Goal: Information Seeking & Learning: Understand process/instructions

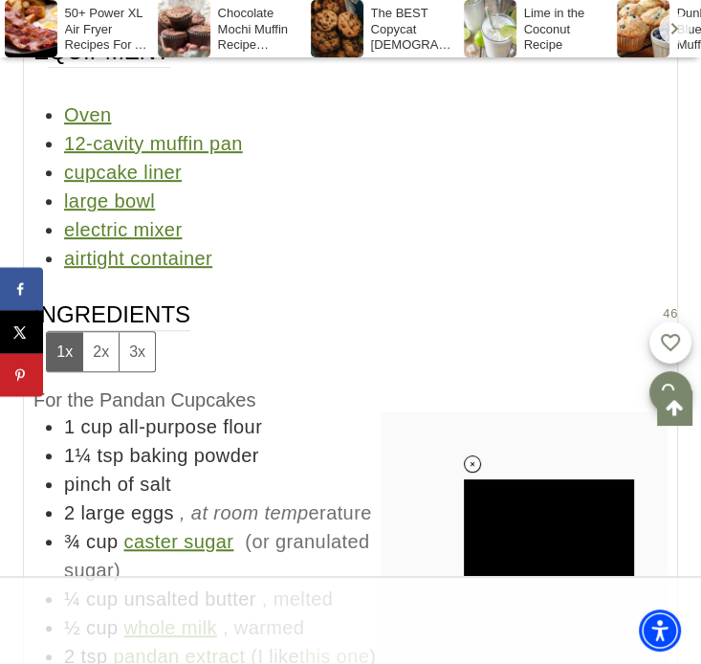
scroll to position [17953, 0]
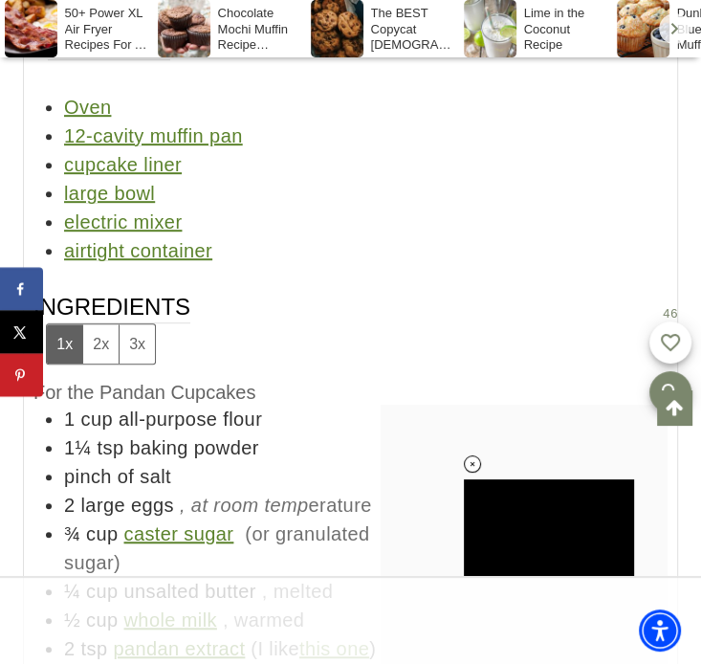
click at [264, 405] on li "1 cup all-purpose flour" at bounding box center [365, 419] width 603 height 29
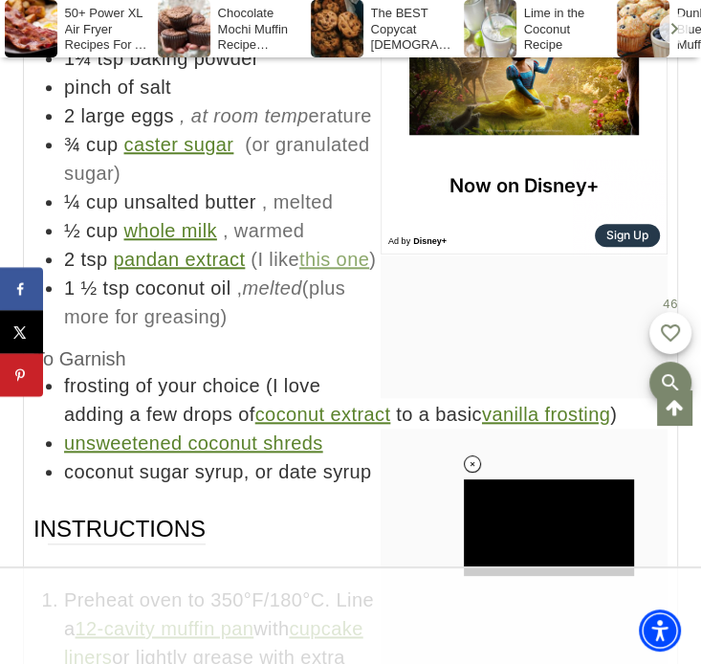
scroll to position [18340, 0]
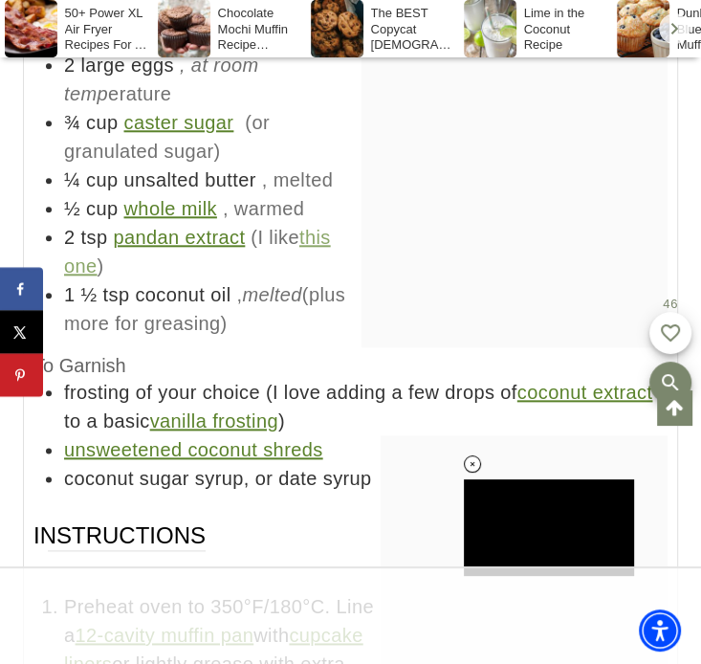
scroll to position [18394, 0]
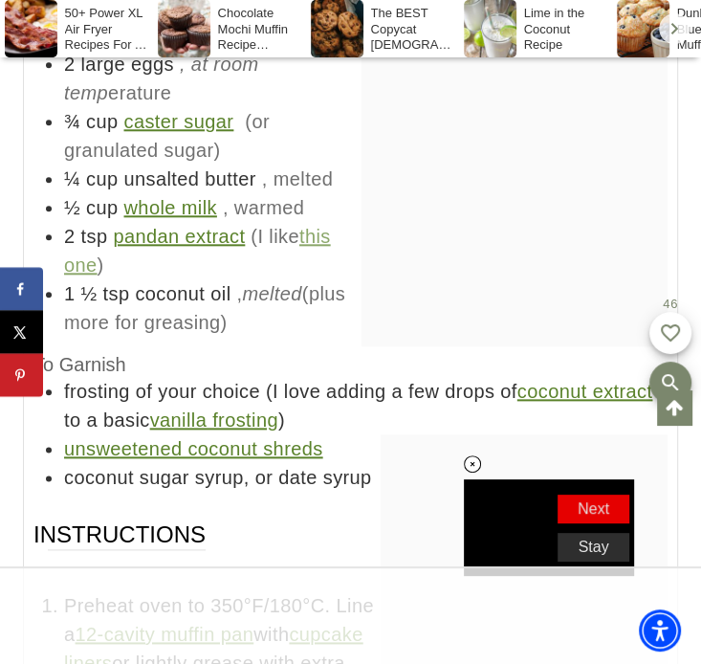
click at [212, 228] on div "Ingredients 1x 2x 3x For the Pandan Cupcakes 1 cup all-purpose flour 1¼ tsp bak…" at bounding box center [350, 171] width 634 height 640
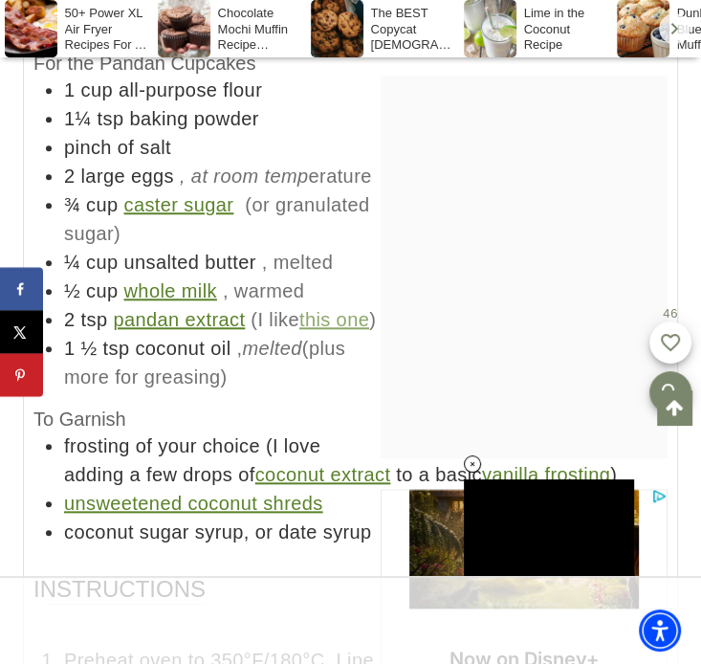
scroll to position [0, 0]
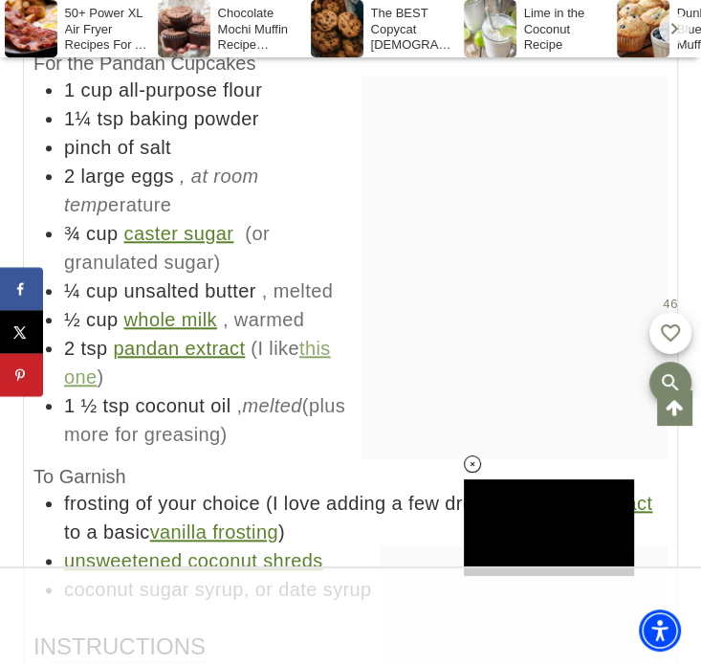
click at [389, 193] on div at bounding box center [515, 267] width 306 height 383
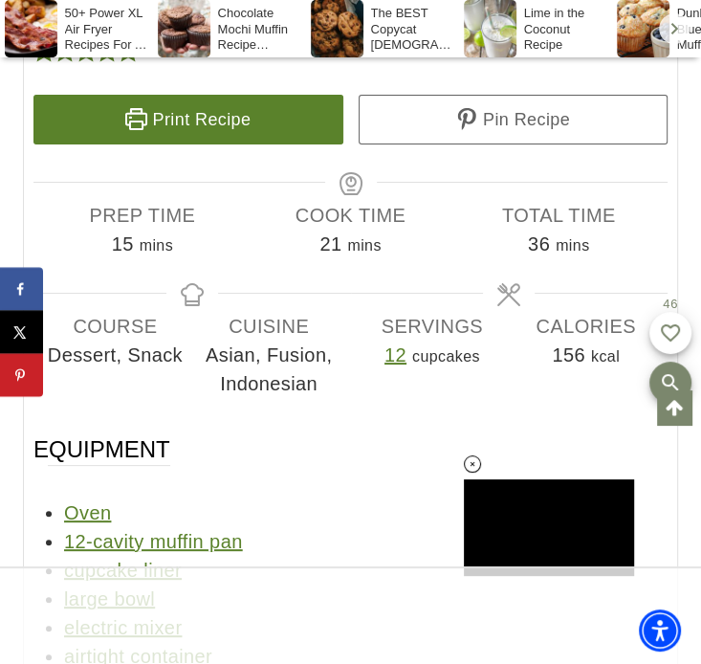
click at [279, 434] on div "Equipment Oven 12-cavity muffin pan cupcake liner large bowl electric mixer air…" at bounding box center [350, 551] width 634 height 235
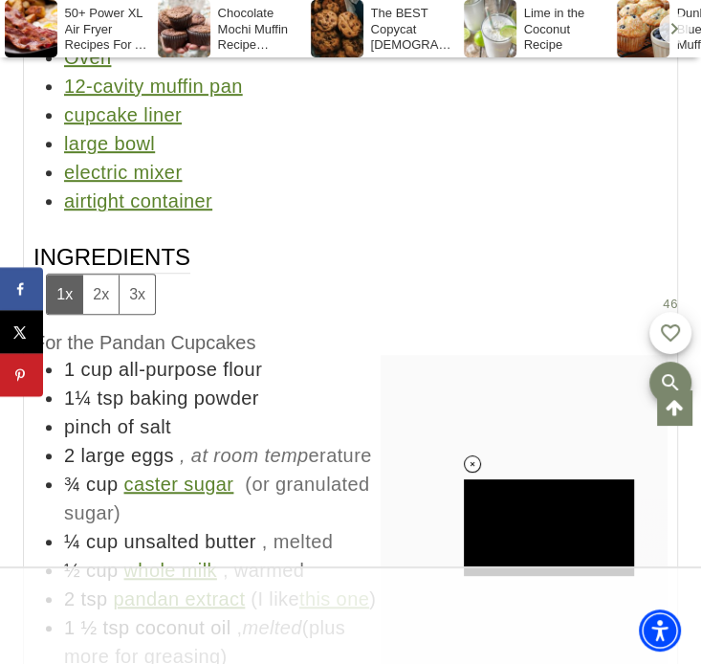
click at [323, 412] on li "pinch of salt" at bounding box center [365, 426] width 603 height 29
click at [261, 359] on span "all-purpose flour" at bounding box center [190, 369] width 143 height 21
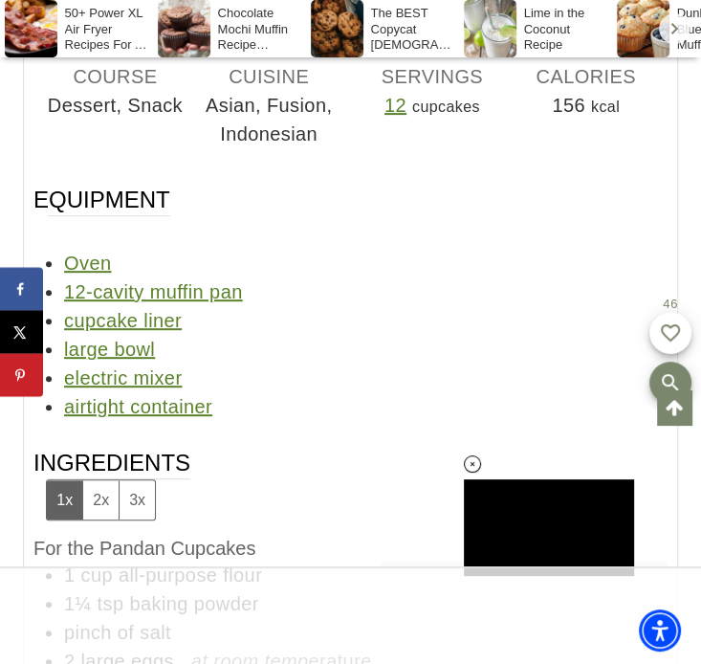
scroll to position [18091, 0]
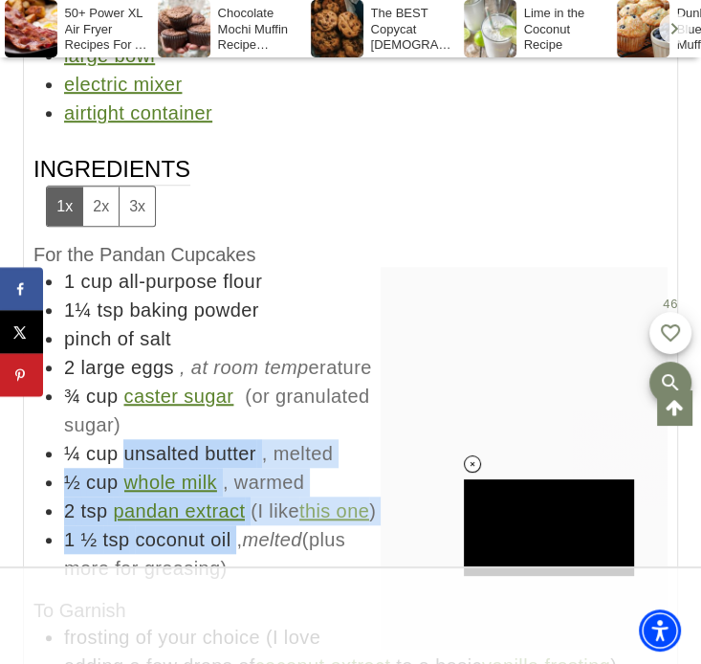
drag, startPoint x: 123, startPoint y: 337, endPoint x: 237, endPoint y: 420, distance: 141.0
click at [237, 420] on ul "1 cup all-purpose flour 1¼ tsp baking powder pinch of salt 2 large eggs , at ro…" at bounding box center [350, 425] width 634 height 316
click at [237, 525] on li "1 ½ tsp coconut oil , melted (plus more for greasing)" at bounding box center [365, 553] width 603 height 57
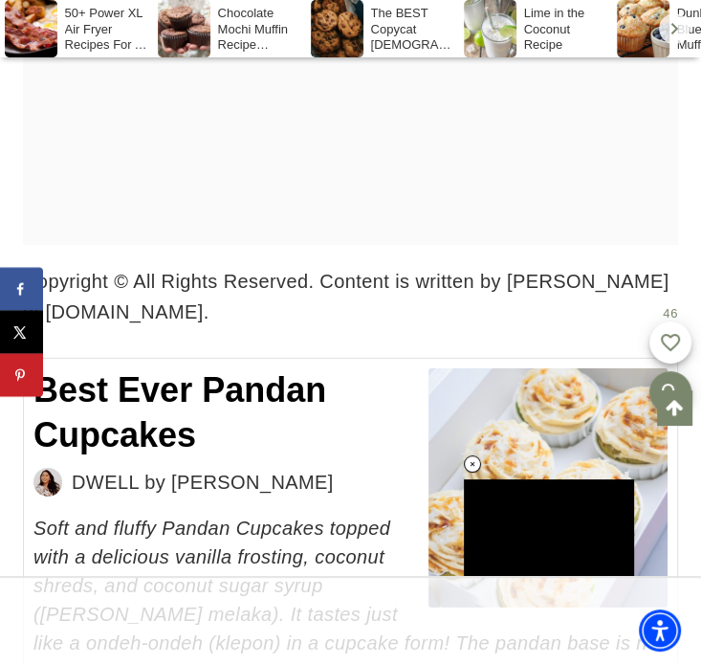
scroll to position [16885, 0]
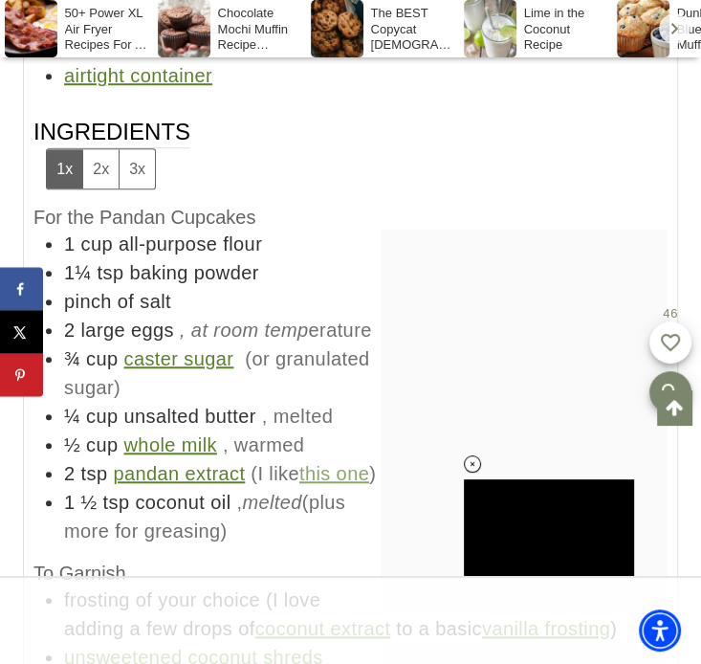
scroll to position [18133, 0]
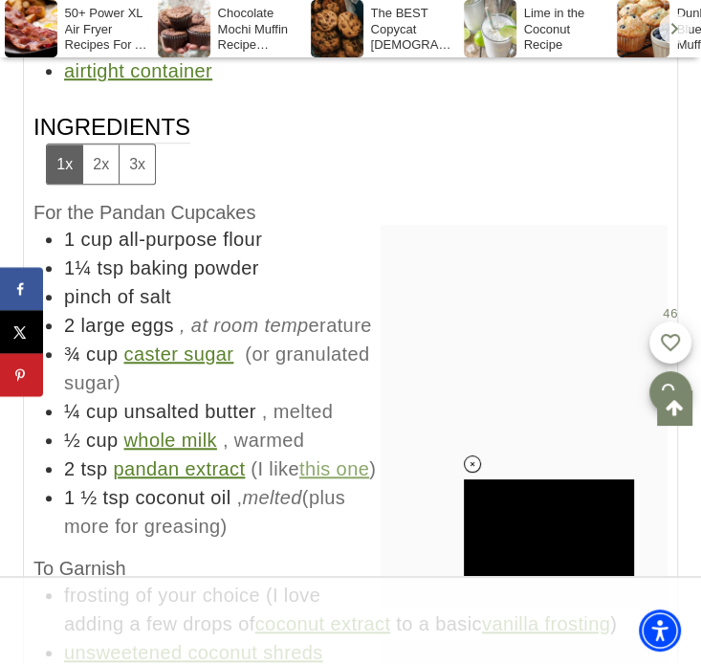
click at [209, 340] on li "¾ cup caster sugar (or granulated sugar)" at bounding box center [365, 368] width 603 height 57
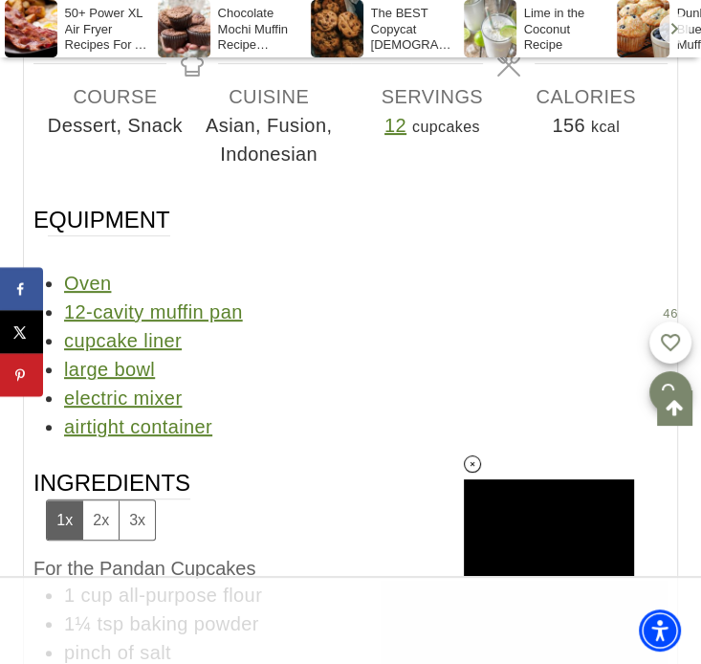
scroll to position [17781, 0]
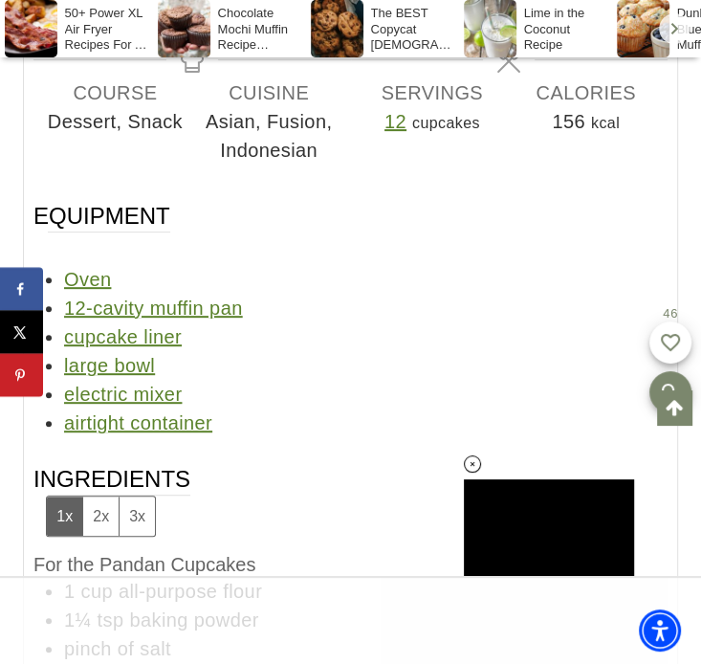
click at [226, 464] on h3 "Ingredients 1x 2x 3x" at bounding box center [350, 500] width 634 height 72
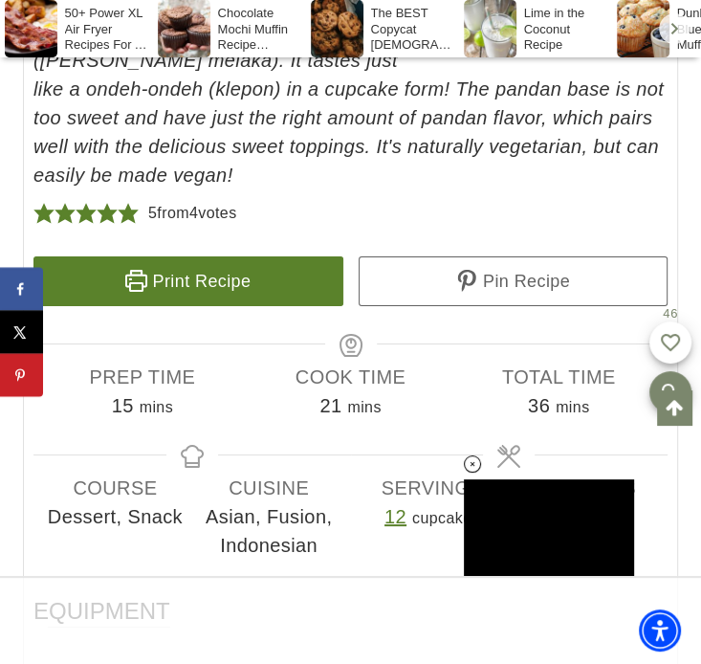
scroll to position [17547, 0]
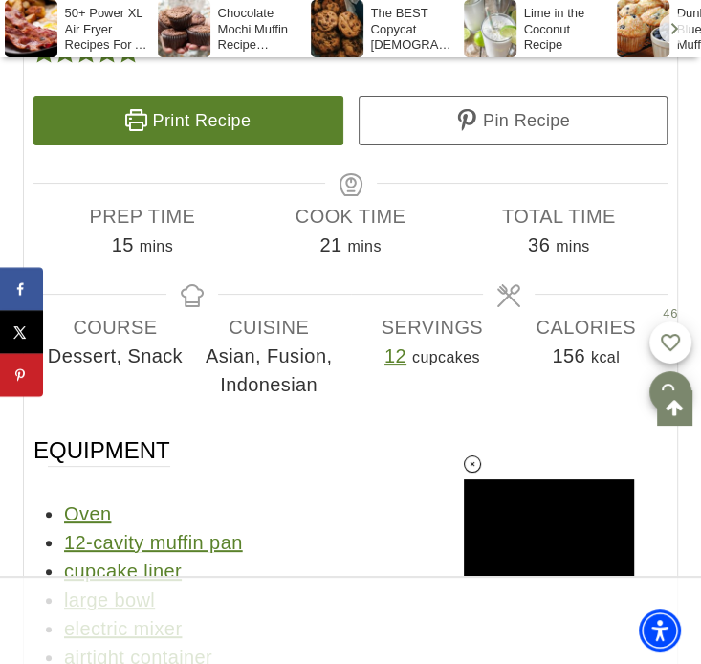
click at [255, 499] on div "Oven" at bounding box center [365, 513] width 603 height 29
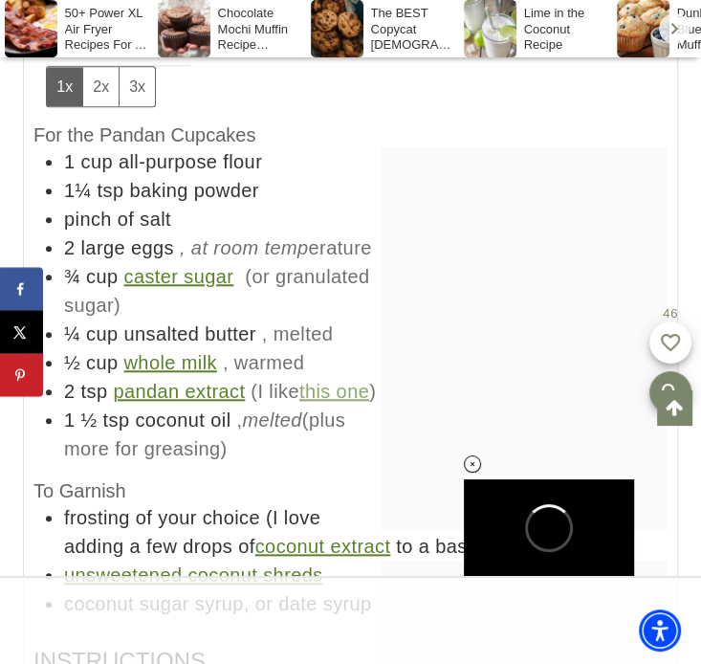
scroll to position [18212, 0]
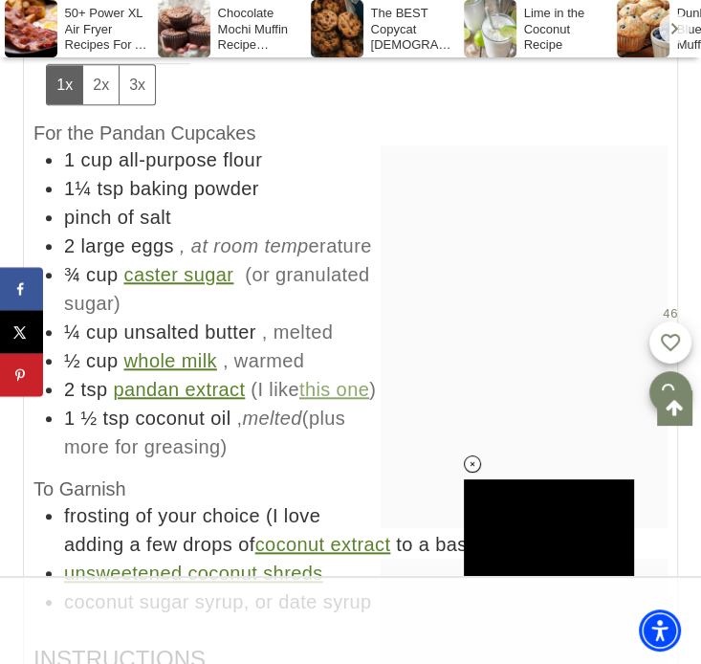
click at [512, 534] on link "vanilla frosting" at bounding box center [546, 544] width 128 height 21
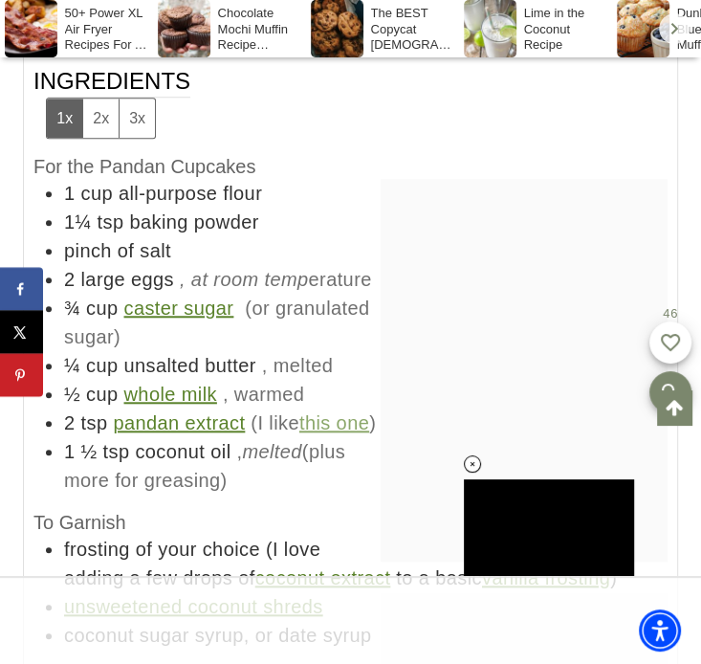
scroll to position [18166, 0]
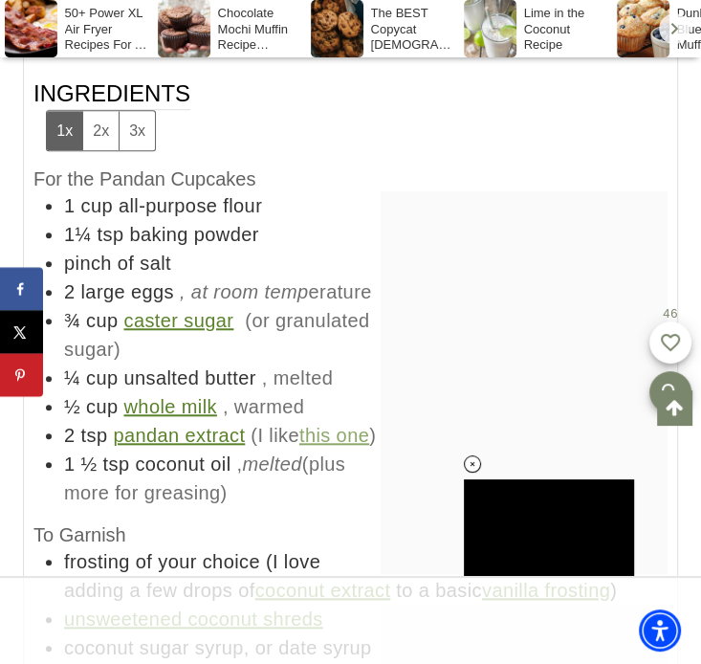
click at [386, 246] on div at bounding box center [524, 382] width 287 height 383
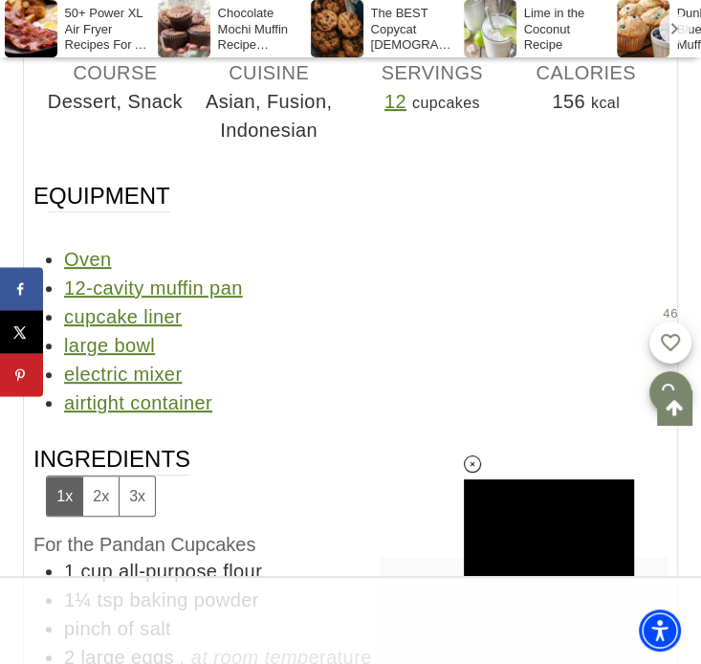
scroll to position [17908, 0]
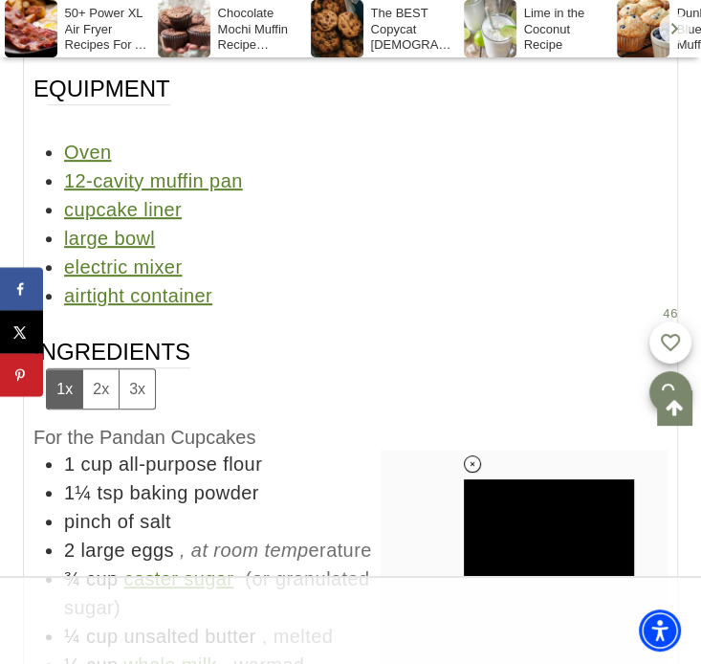
click at [292, 337] on h3 "Ingredients 1x 2x 3x" at bounding box center [350, 373] width 634 height 72
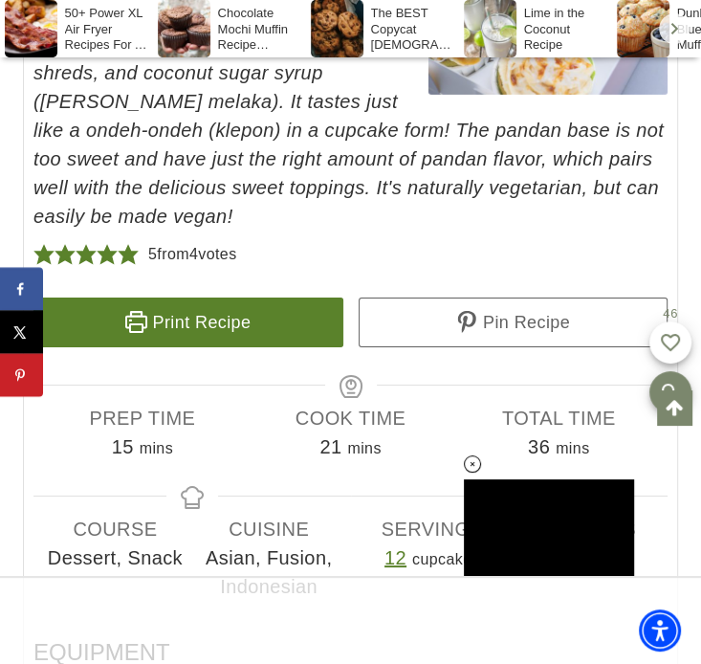
scroll to position [17521, 0]
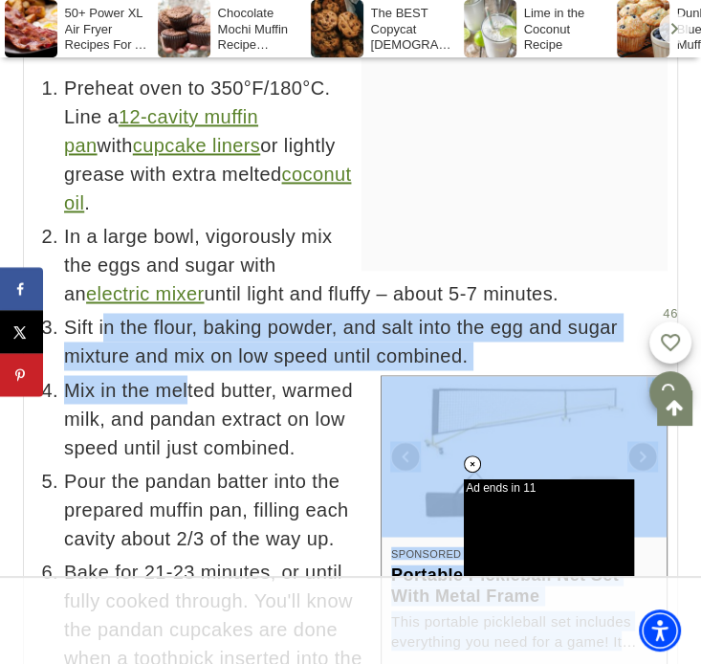
drag, startPoint x: 102, startPoint y: 213, endPoint x: 191, endPoint y: 268, distance: 104.3
click at [191, 268] on ul "Preheat oven to 350°F/180°C. Line a 12-cavity muffin pan with cupcake liners or…" at bounding box center [350, 478] width 634 height 808
click at [191, 375] on span "Mix in the melted butter, warmed milk, and pandan extract on low speed until ju…" at bounding box center [365, 418] width 603 height 86
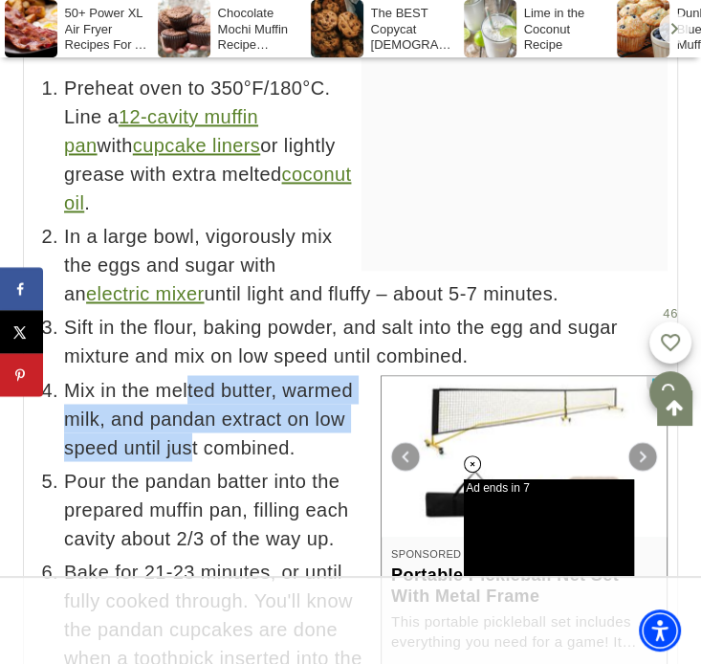
drag, startPoint x: 186, startPoint y: 271, endPoint x: 193, endPoint y: 323, distance: 53.0
click at [193, 375] on span "Mix in the melted butter, warmed milk, and pandan extract on low speed until ju…" at bounding box center [365, 418] width 603 height 86
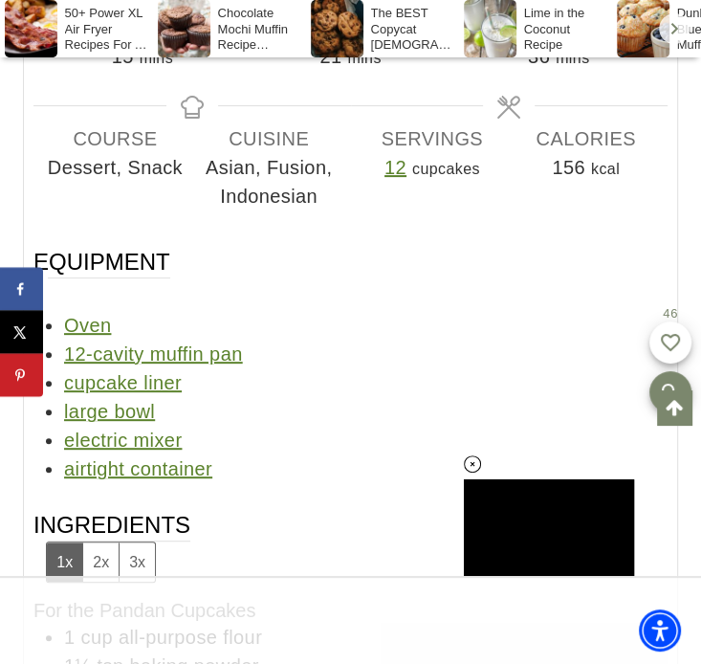
scroll to position [17743, 0]
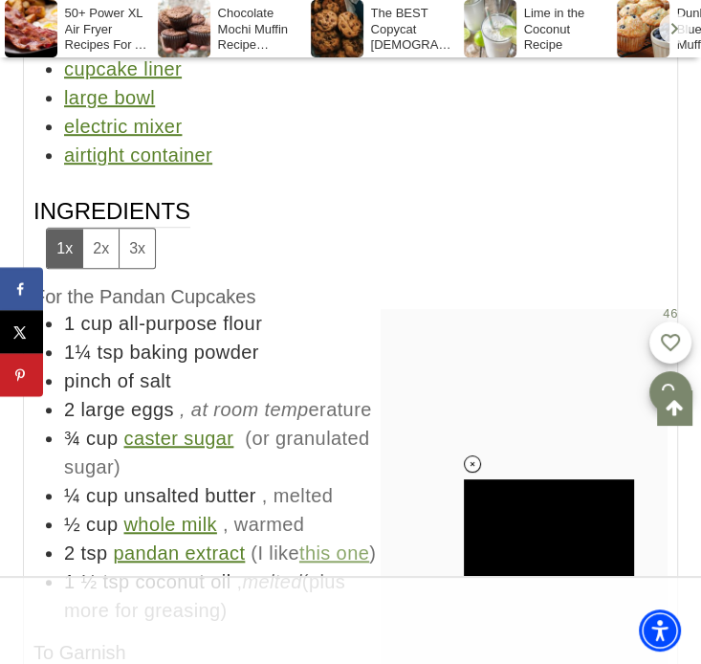
scroll to position [18049, 0]
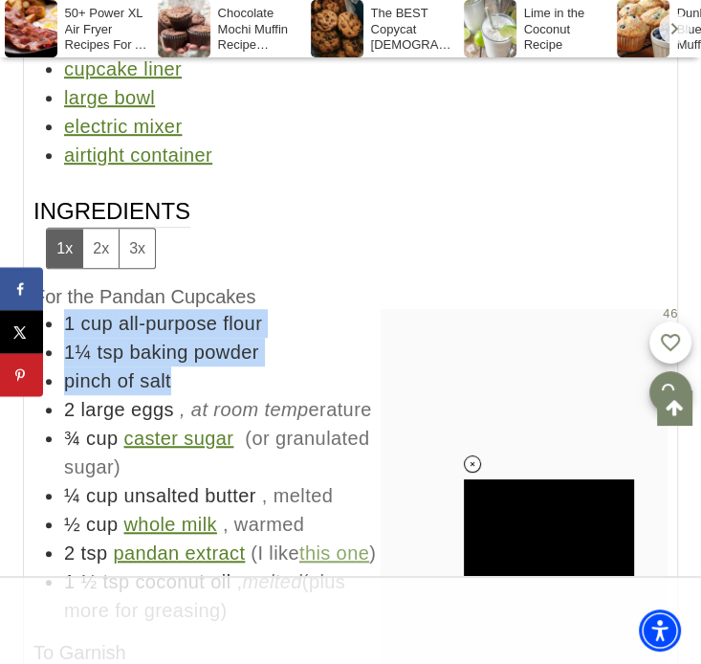
drag, startPoint x: 61, startPoint y: 202, endPoint x: 237, endPoint y: 255, distance: 183.9
click at [237, 309] on ul "1 cup all-purpose flour 1¼ tsp baking powder pinch of salt 2 large eggs , at ro…" at bounding box center [350, 467] width 634 height 316
click at [237, 366] on li "pinch of salt" at bounding box center [365, 380] width 603 height 29
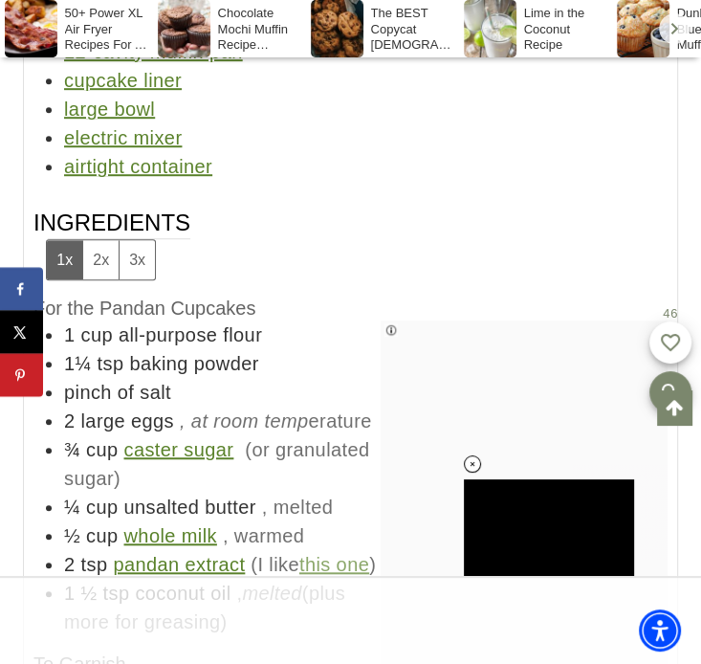
scroll to position [18041, 0]
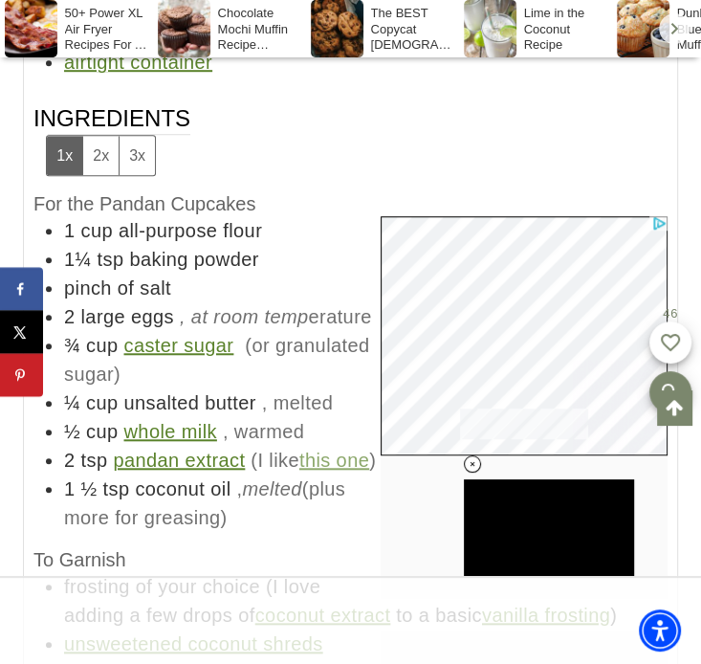
scroll to position [18600, 0]
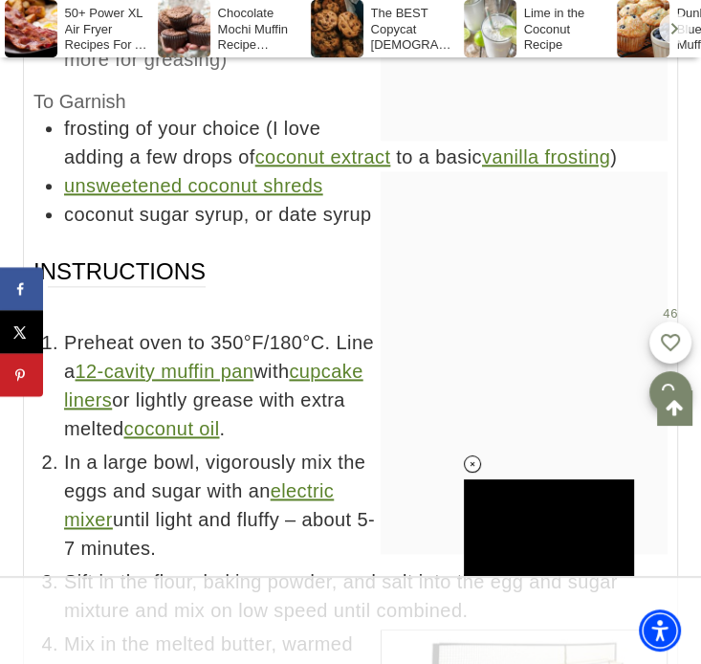
scroll to position [18856, 0]
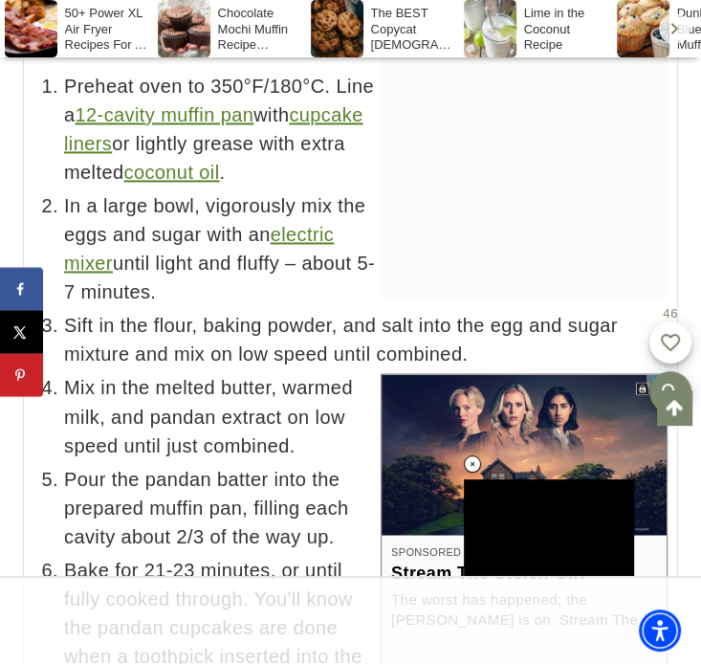
click at [273, 373] on span "Mix in the melted butter, warmed milk, and pandan extract on low speed until ju…" at bounding box center [365, 416] width 603 height 86
click at [232, 373] on span "Mix in the melted butter, warmed milk, and pandan extract on low speed until ju…" at bounding box center [365, 416] width 603 height 86
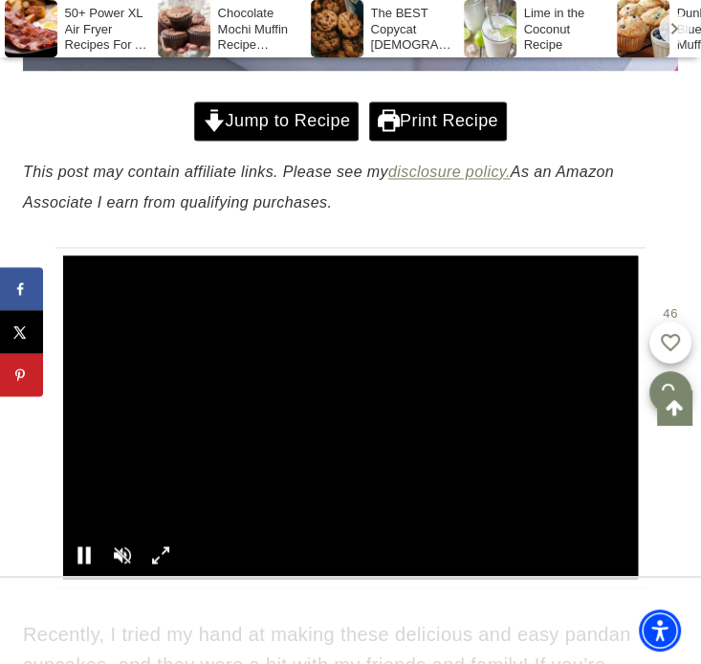
scroll to position [1434, 0]
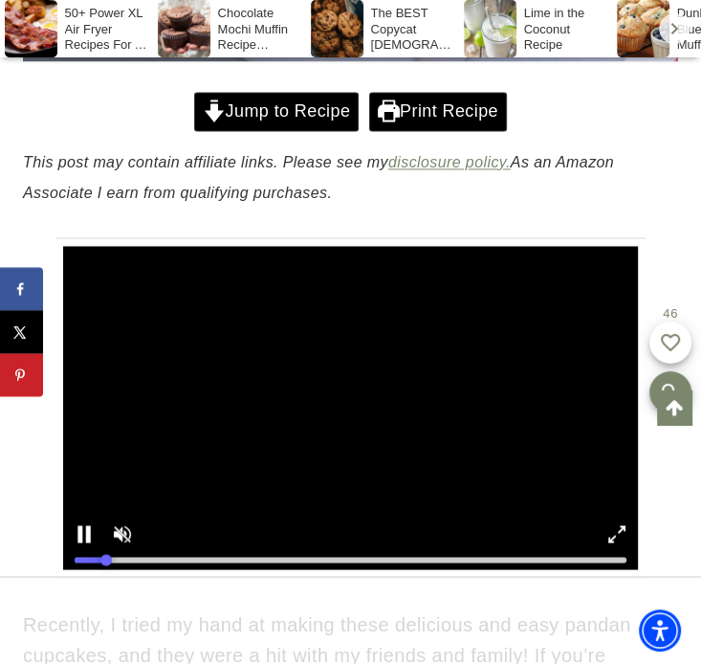
click at [271, 557] on div at bounding box center [350, 560] width 551 height 6
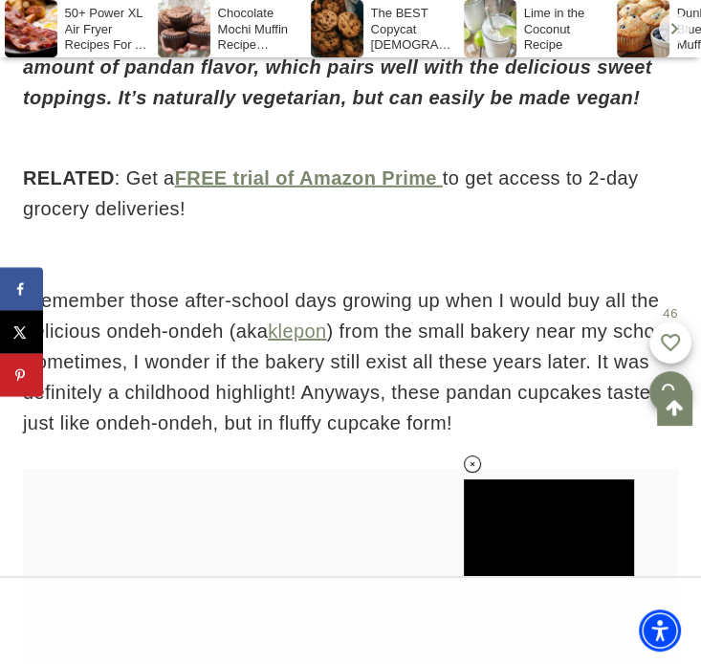
scroll to position [3102, 0]
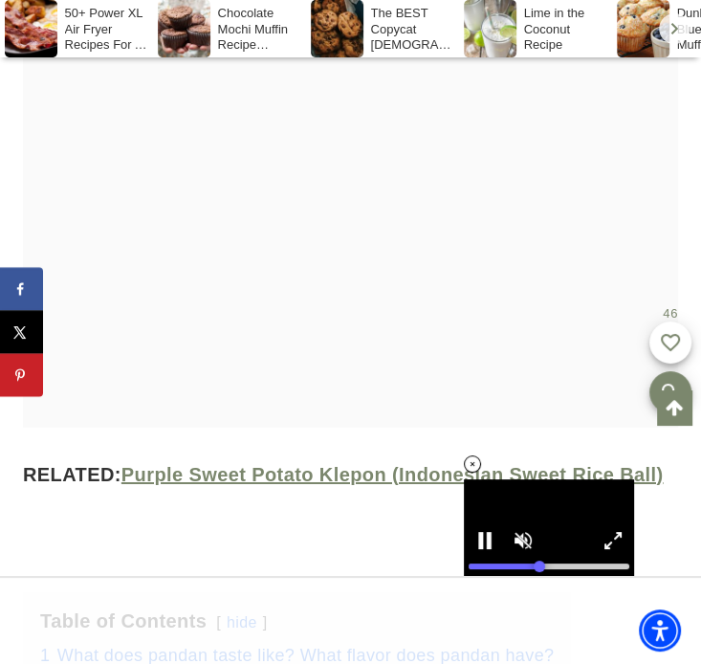
click at [471, 457] on icon at bounding box center [473, 464] width 16 height 16
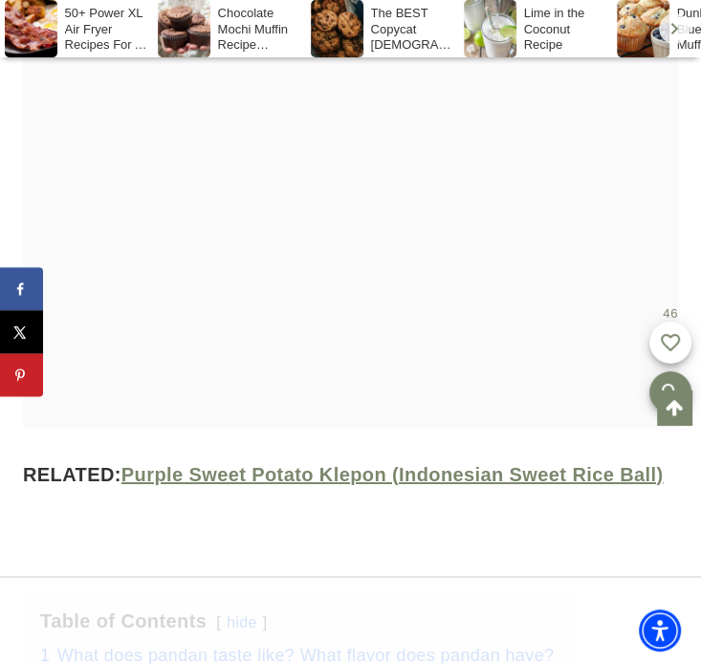
scroll to position [3515, 0]
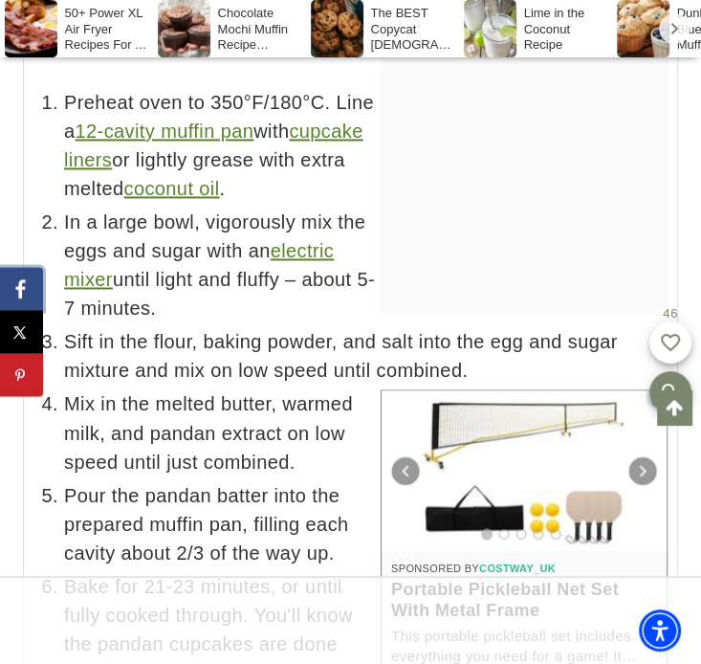
scroll to position [18806, 0]
